Goal: Task Accomplishment & Management: Use online tool/utility

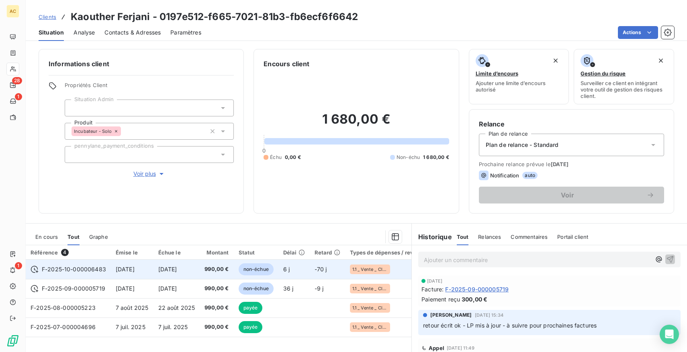
scroll to position [72, 0]
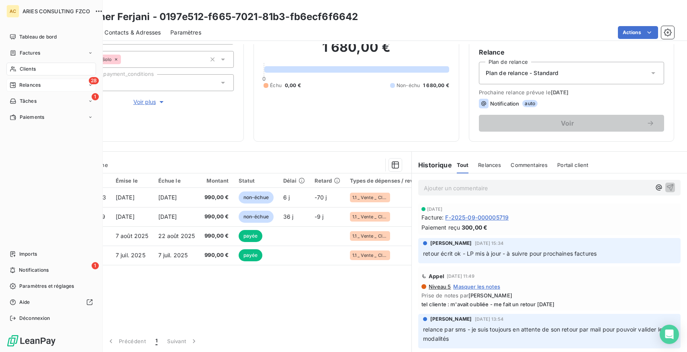
click at [23, 84] on span "Relances" at bounding box center [29, 85] width 21 height 7
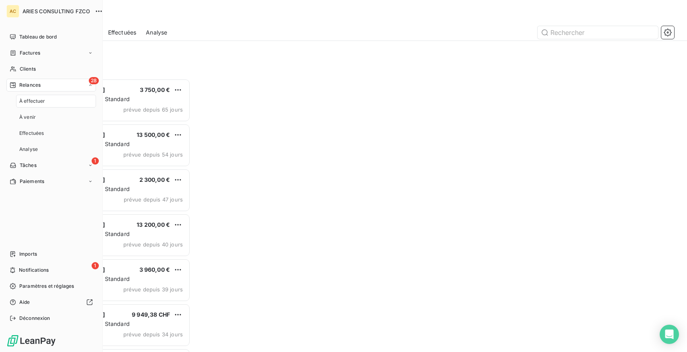
scroll to position [274, 151]
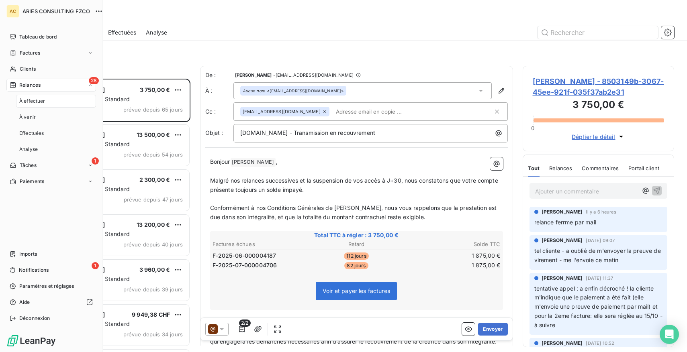
click at [61, 99] on div "À effectuer" at bounding box center [56, 101] width 80 height 13
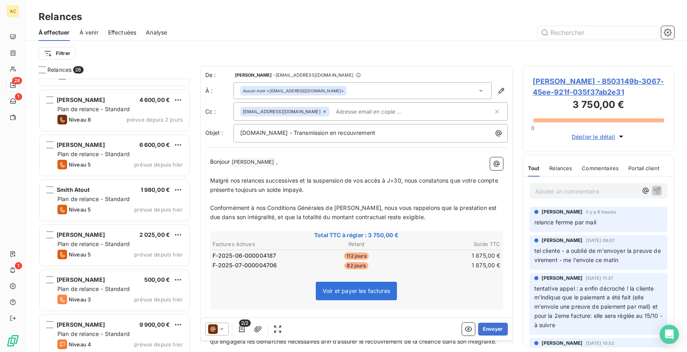
scroll to position [970, 0]
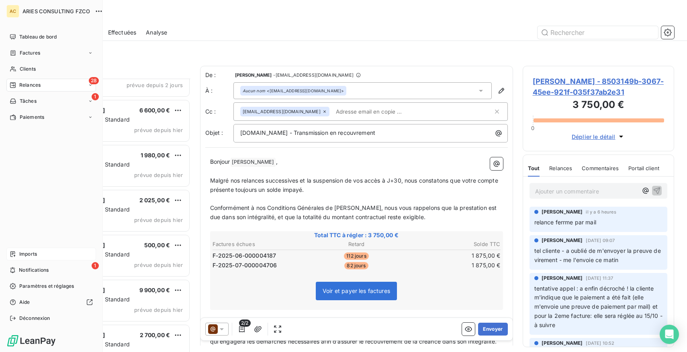
click at [27, 254] on span "Imports" at bounding box center [28, 254] width 18 height 7
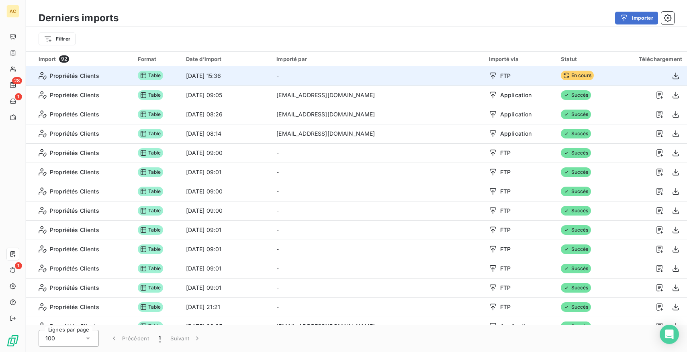
click at [427, 78] on td "-" at bounding box center [378, 75] width 213 height 19
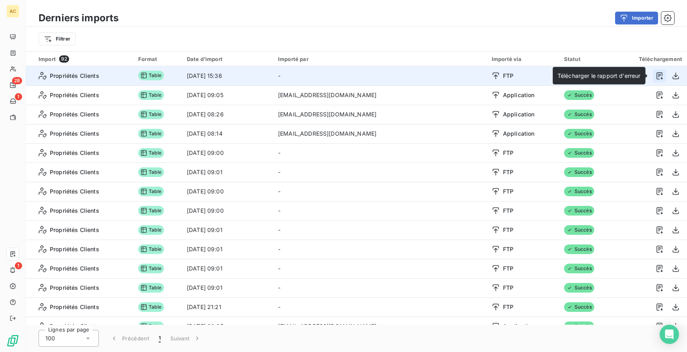
click at [656, 74] on icon "button" at bounding box center [659, 75] width 6 height 7
click at [672, 74] on icon "button" at bounding box center [676, 76] width 8 height 8
